Goal: Transaction & Acquisition: Register for event/course

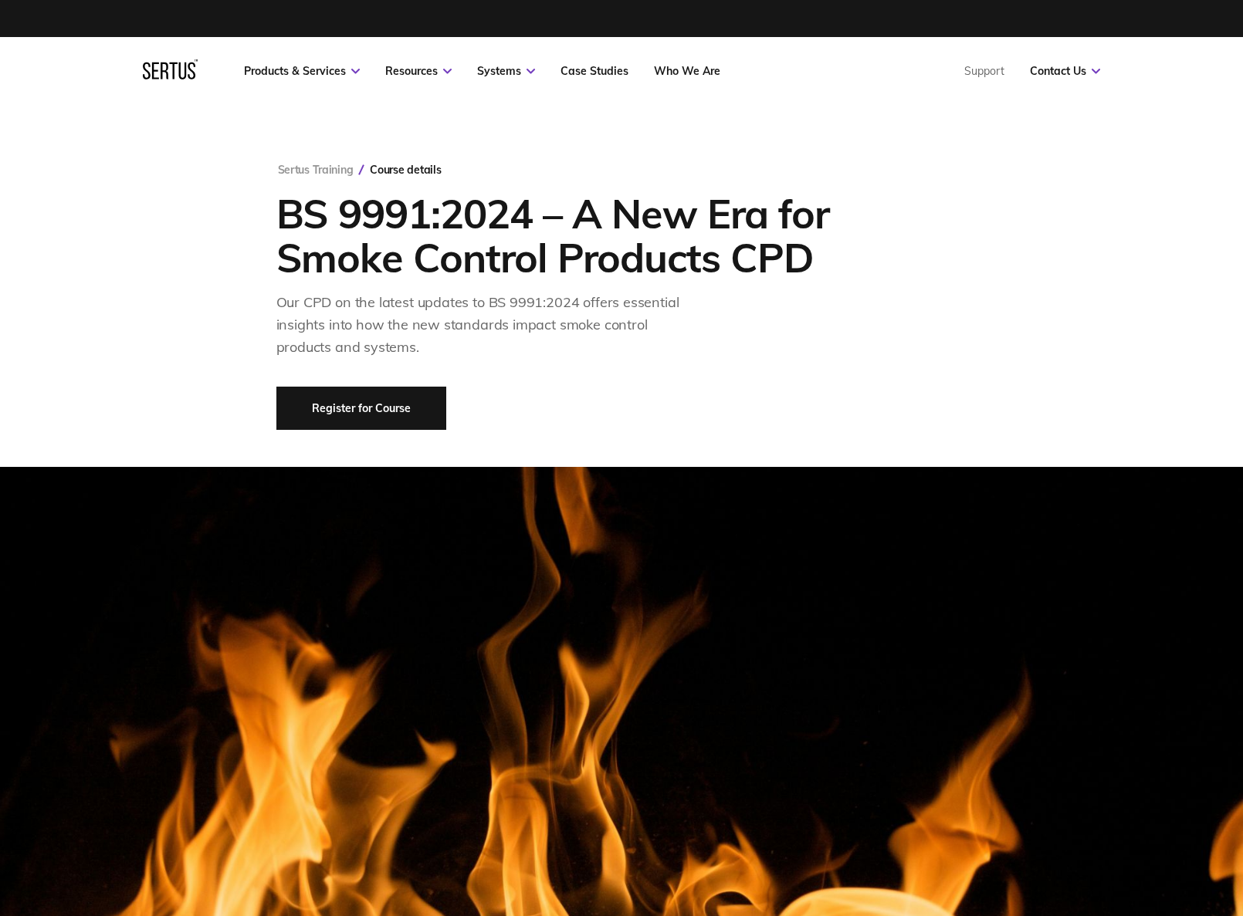
click at [384, 398] on link "Register for Course" at bounding box center [361, 408] width 170 height 43
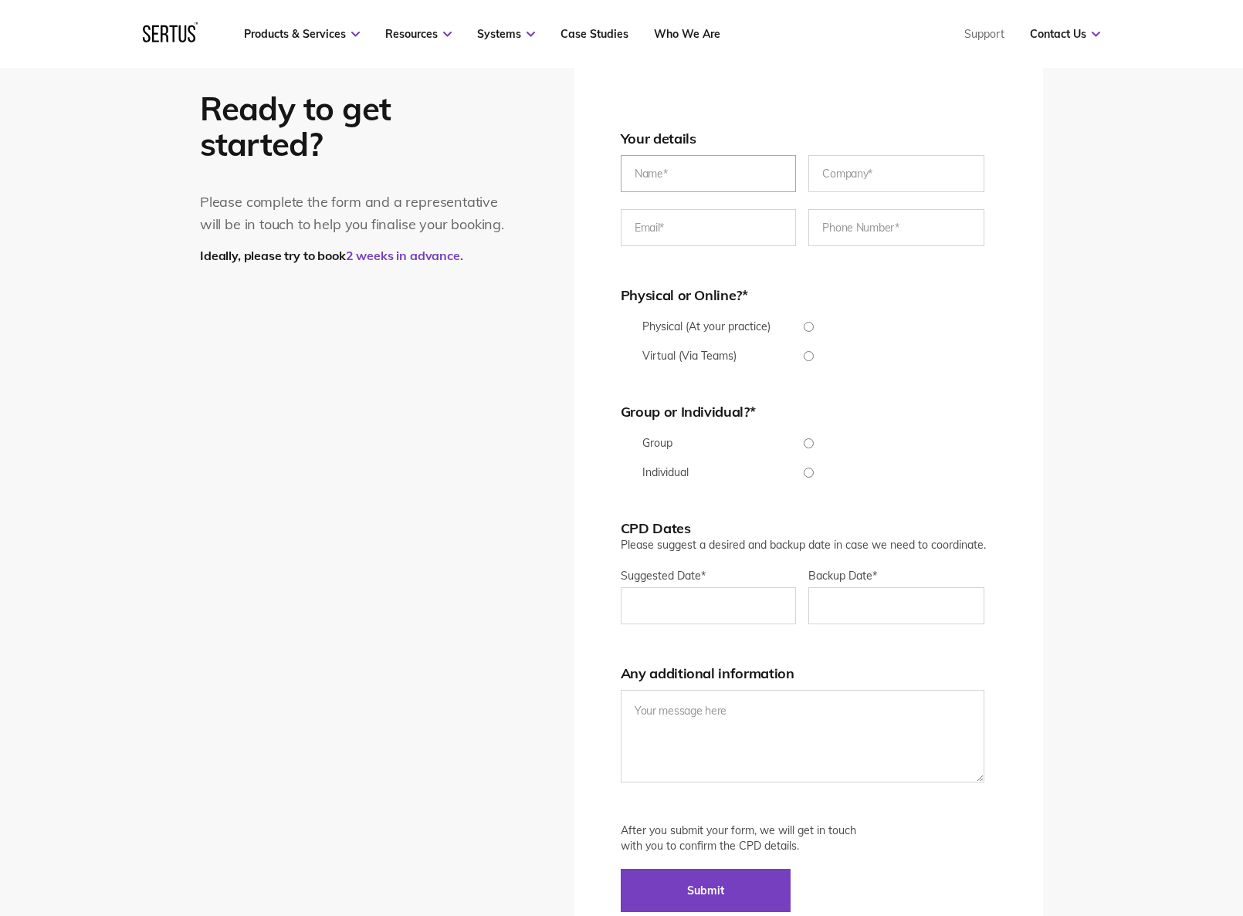
click at [639, 183] on input "text" at bounding box center [709, 173] width 176 height 37
type input "[PERSON_NAME]"
type input "[PERSON_NAME][EMAIL_ADDRESS][DOMAIN_NAME]"
type input "[PHONE_NUMBER]"
click at [858, 171] on input "text" at bounding box center [896, 173] width 176 height 37
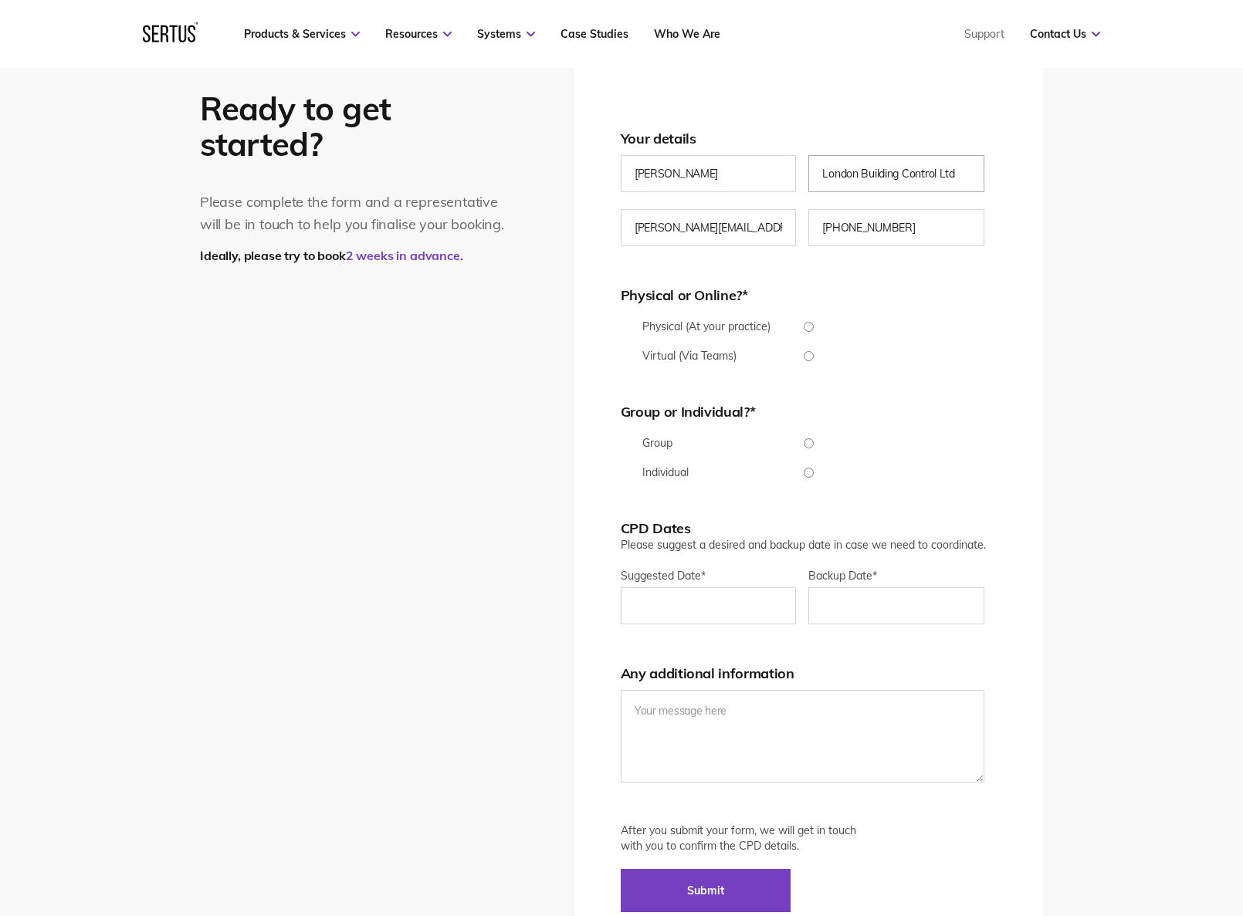
type input "London Building Control Ltd"
click at [809, 356] on input "Virtual (Via Teams)" at bounding box center [809, 356] width 376 height 10
radio input "true"
click at [813, 445] on input "Group" at bounding box center [809, 443] width 376 height 10
radio input "true"
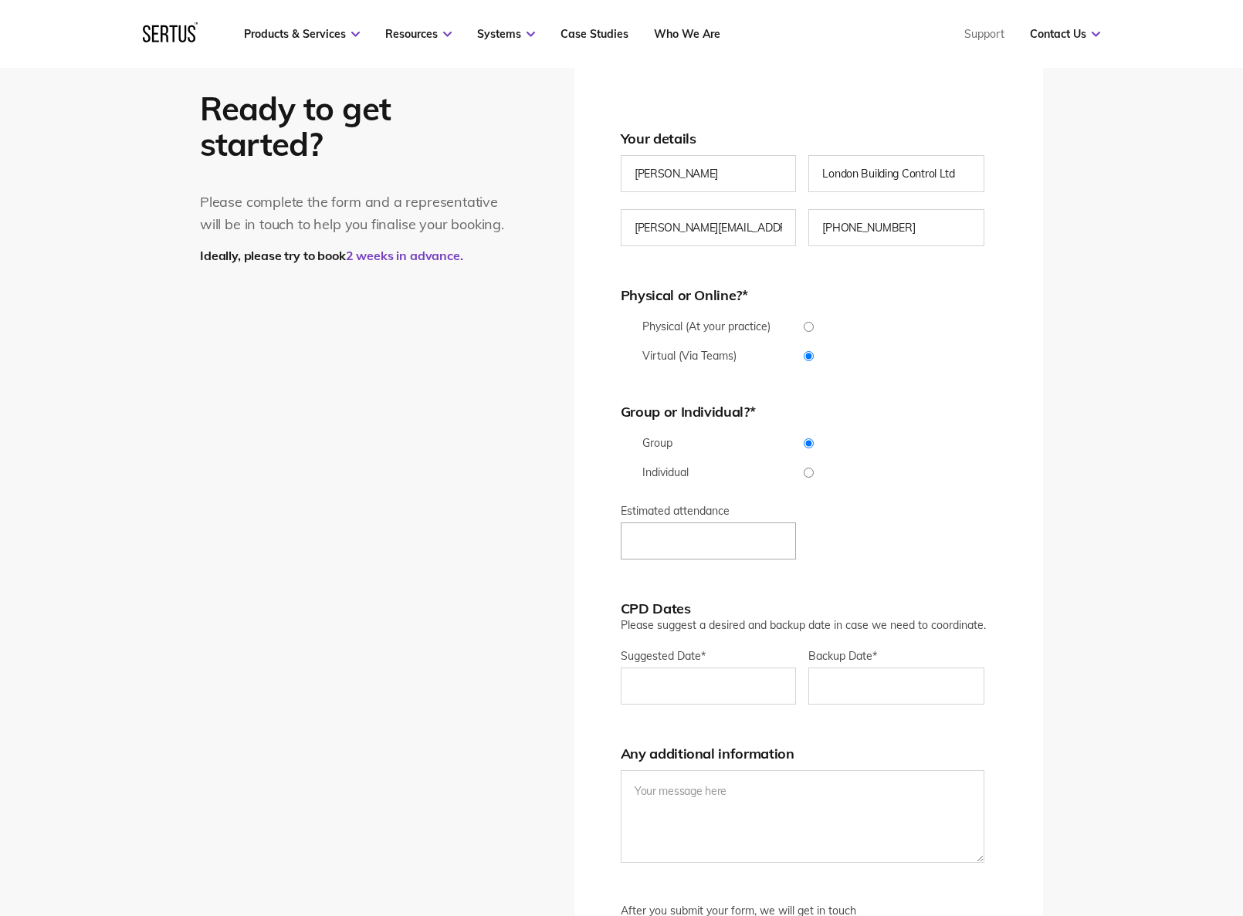
click at [720, 532] on input "Estimated attendance" at bounding box center [709, 541] width 176 height 37
type input "60+"
click at [671, 689] on input "Suggested Date *" at bounding box center [709, 686] width 176 height 37
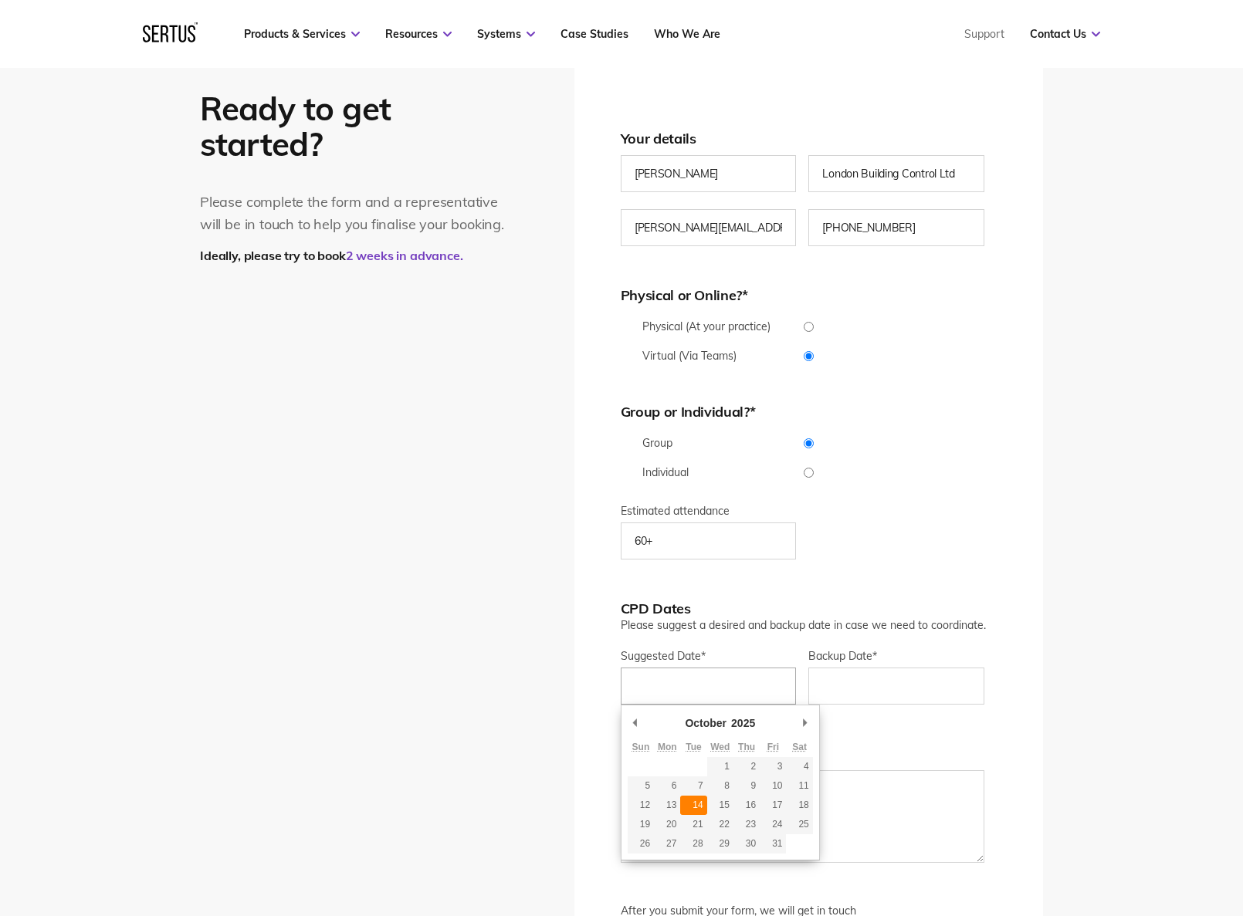
type div "[DATE]"
type input "[DATE]"
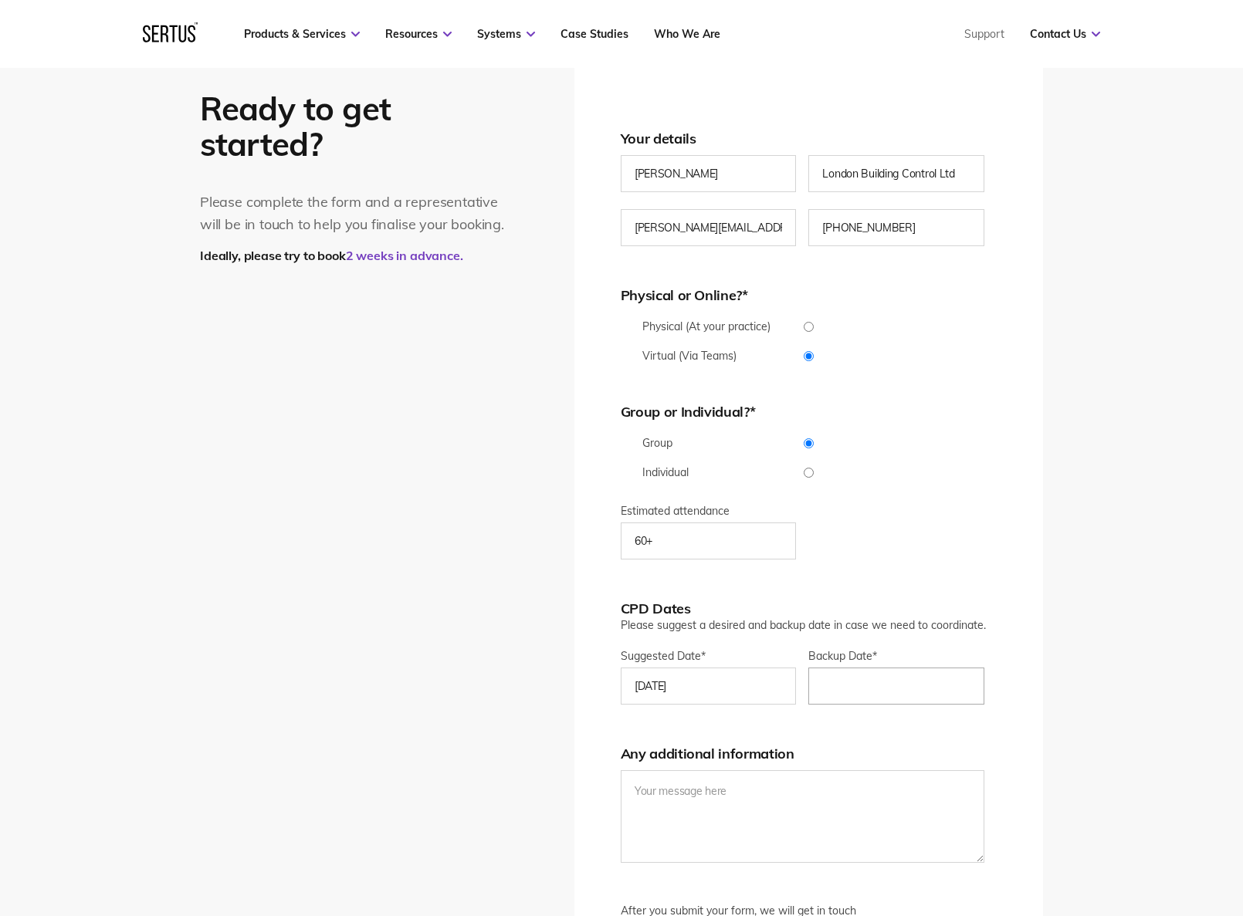
click at [838, 672] on input "Backup Date*" at bounding box center [896, 686] width 176 height 37
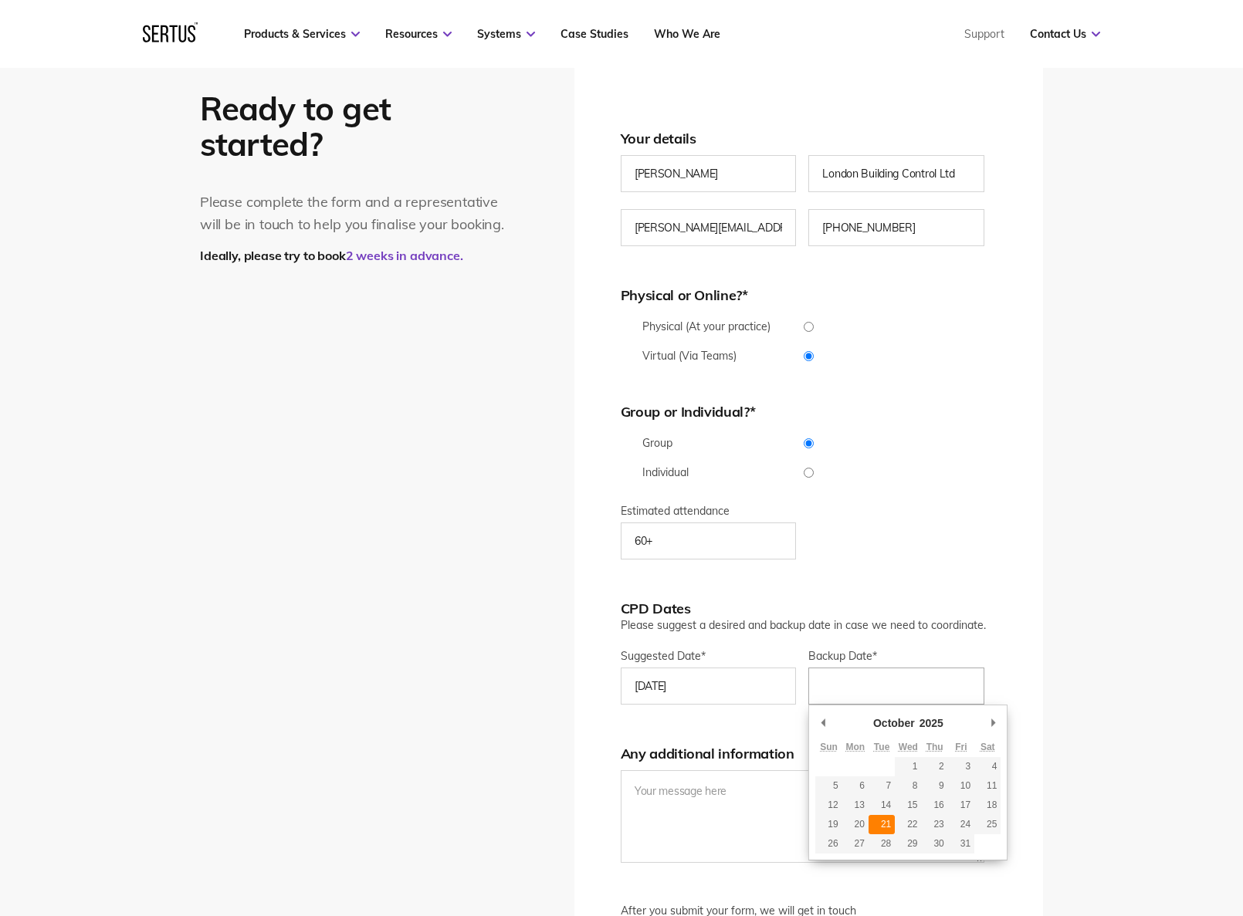
type div "[DATE]"
type input "[DATE]"
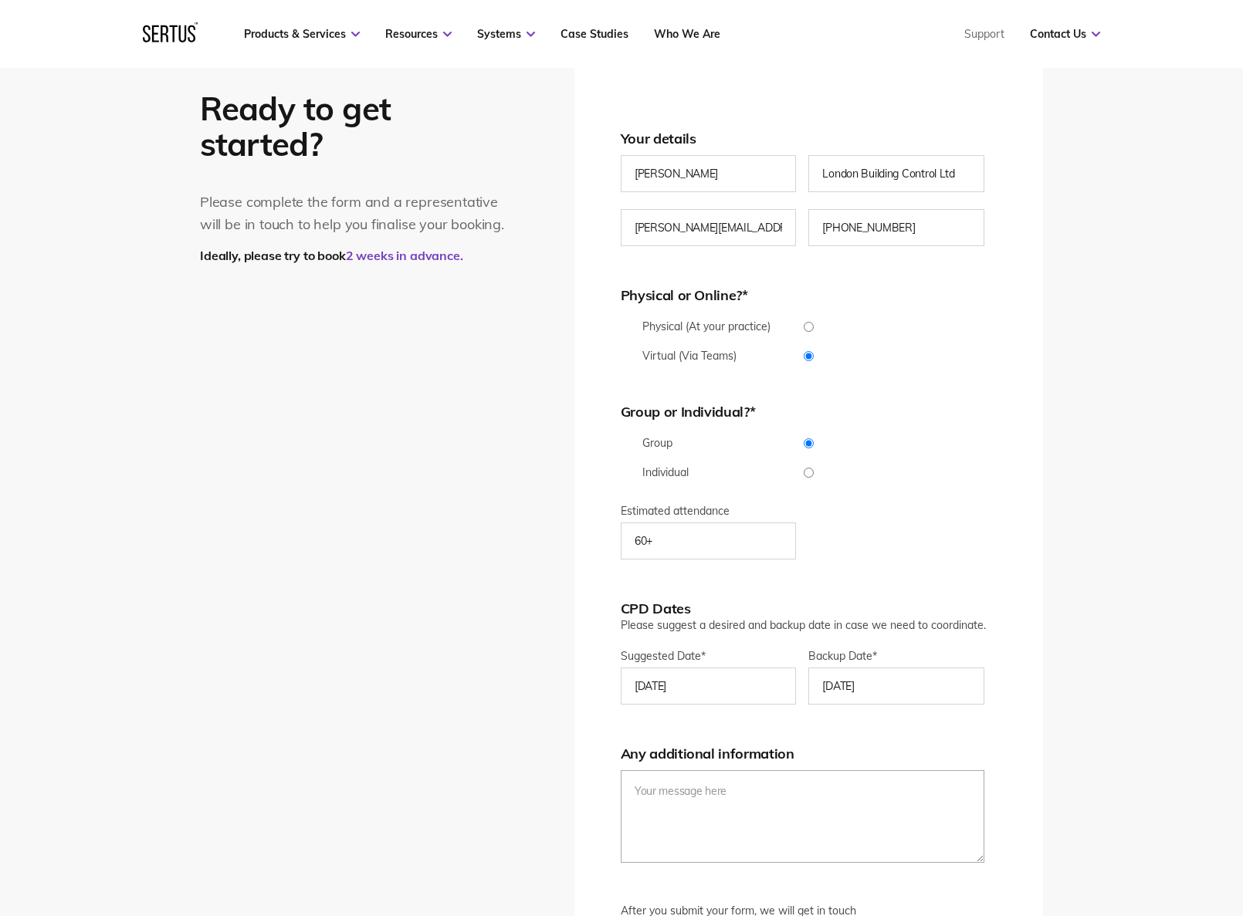
click at [705, 751] on textarea at bounding box center [803, 816] width 364 height 93
click at [872, 751] on textarea "Ideally between 3-4pm as many of our RBI's [PERSON_NAME] have completed daily i…" at bounding box center [803, 816] width 364 height 93
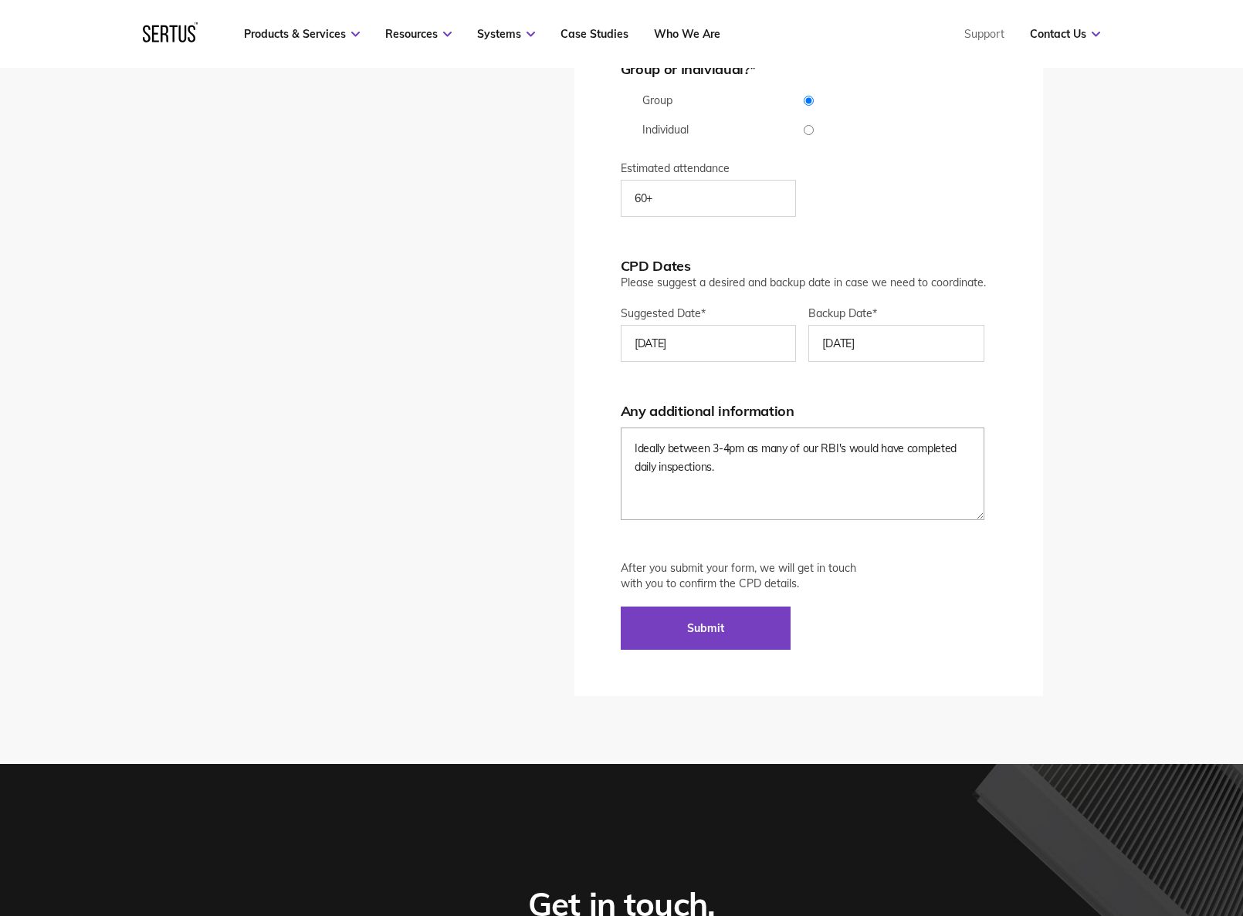
scroll to position [3525, 0]
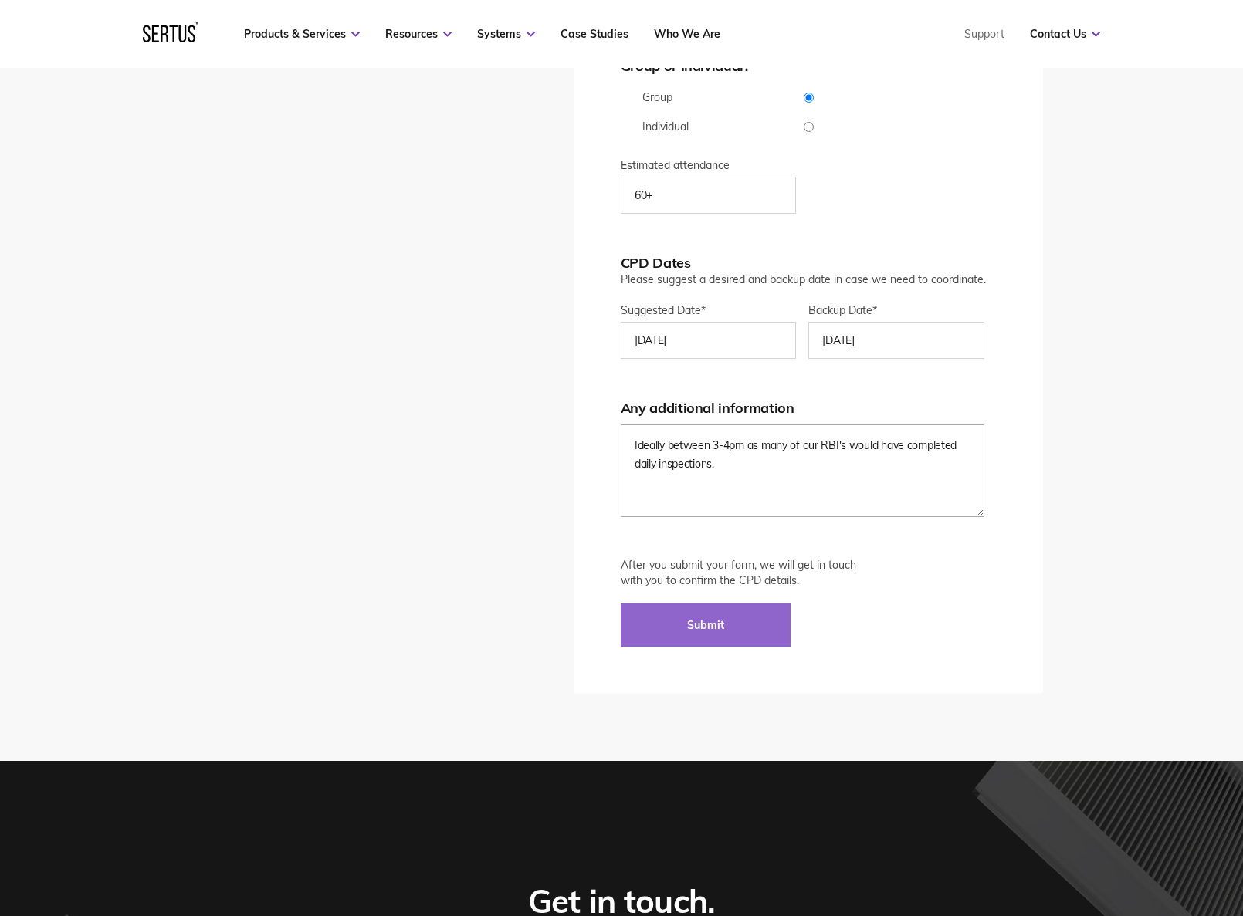
type textarea "Ideally between 3-4pm as many of our RBI's would have completed daily inspectio…"
click at [727, 620] on input "Submit" at bounding box center [706, 625] width 170 height 43
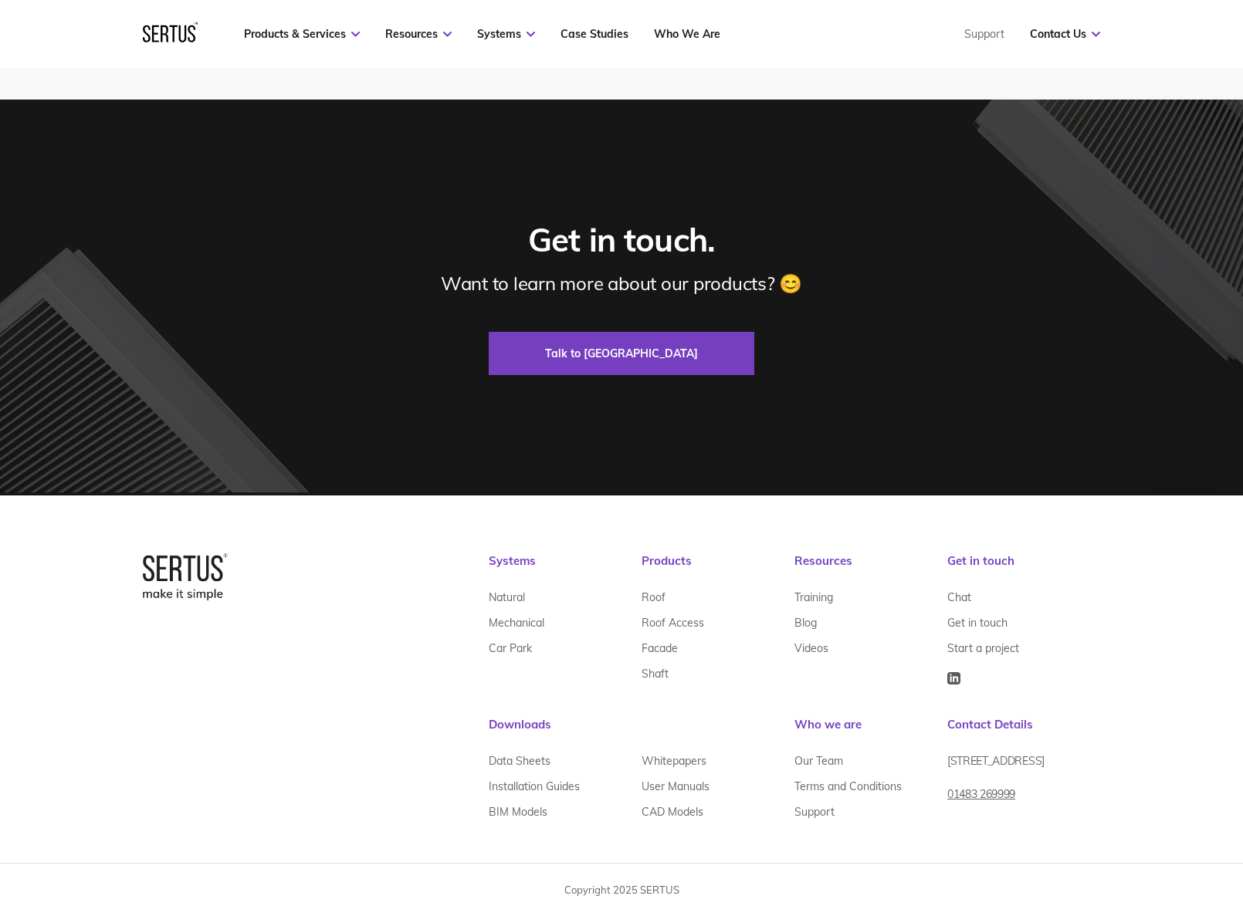
scroll to position [3413, 0]
